Goal: Book appointment/travel/reservation

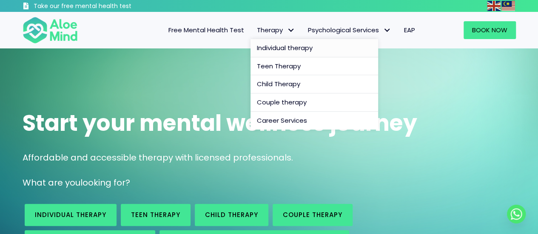
click at [286, 53] on link "Individual therapy" at bounding box center [315, 48] width 128 height 18
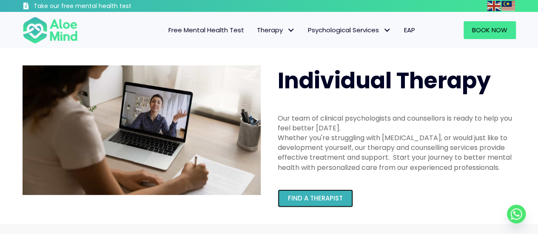
click at [297, 191] on link "Find a therapist" at bounding box center [315, 199] width 75 height 18
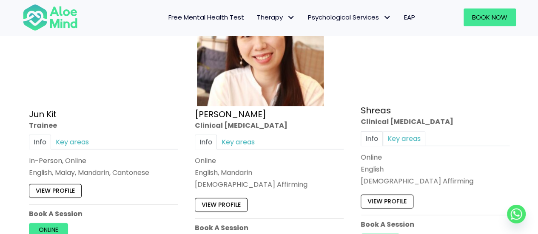
scroll to position [3047, 0]
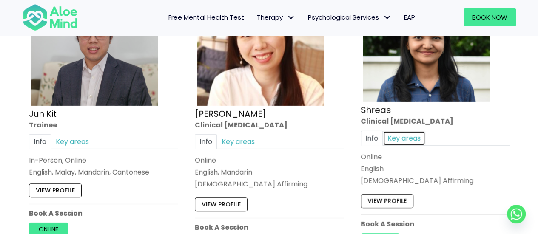
click at [398, 131] on link "Key areas" at bounding box center [404, 138] width 43 height 15
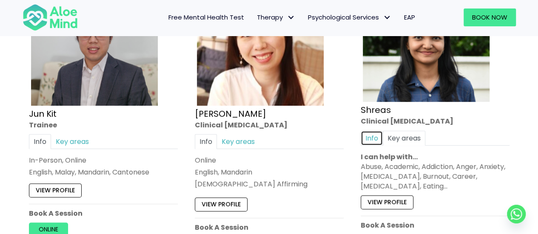
click at [369, 131] on link "Info" at bounding box center [372, 138] width 22 height 15
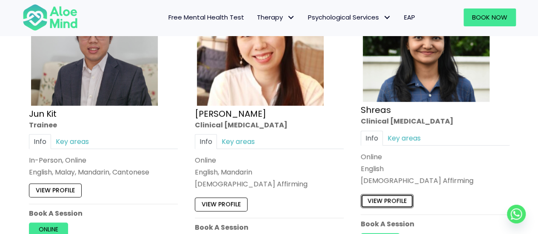
click at [381, 194] on link "View profile" at bounding box center [387, 201] width 53 height 14
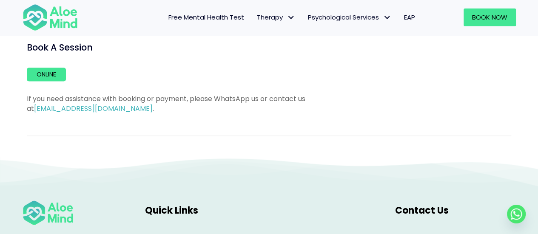
scroll to position [553, 0]
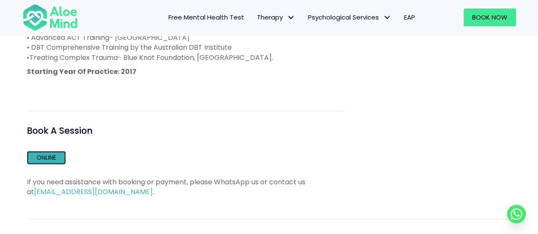
click at [42, 157] on link "Online" at bounding box center [46, 158] width 39 height 14
